Goal: Transaction & Acquisition: Book appointment/travel/reservation

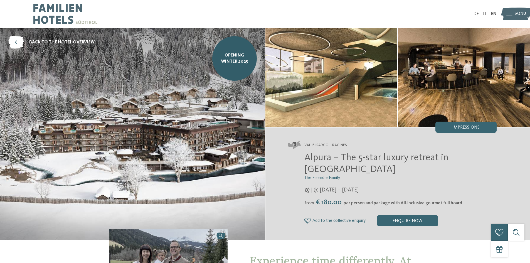
click at [508, 14] on icon at bounding box center [510, 14] width 6 height 4
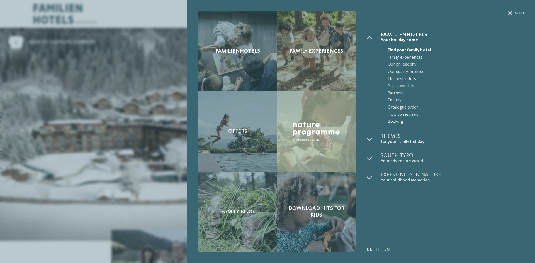
click at [398, 120] on span "Booking" at bounding box center [455, 121] width 136 height 7
click at [86, 47] on div "Familienhotels Family experiences Offers" at bounding box center [267, 131] width 535 height 263
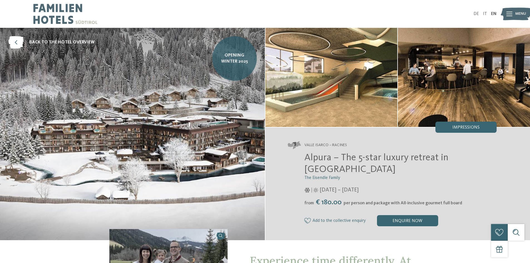
click at [239, 63] on span "Opening winter 2025" at bounding box center [235, 58] width 36 height 13
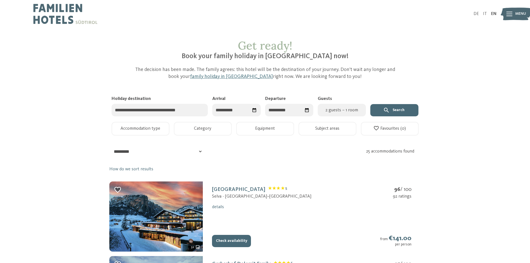
click at [191, 110] on input "Holiday destination" at bounding box center [160, 110] width 97 height 13
